Goal: Information Seeking & Learning: Find specific fact

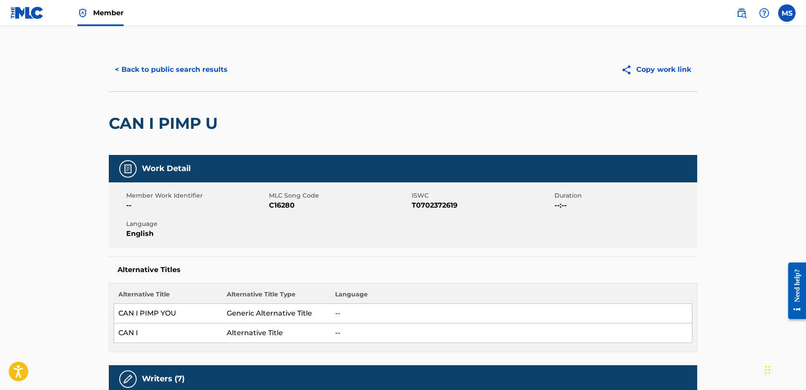
click at [198, 65] on button "< Back to public search results" at bounding box center [171, 70] width 125 height 22
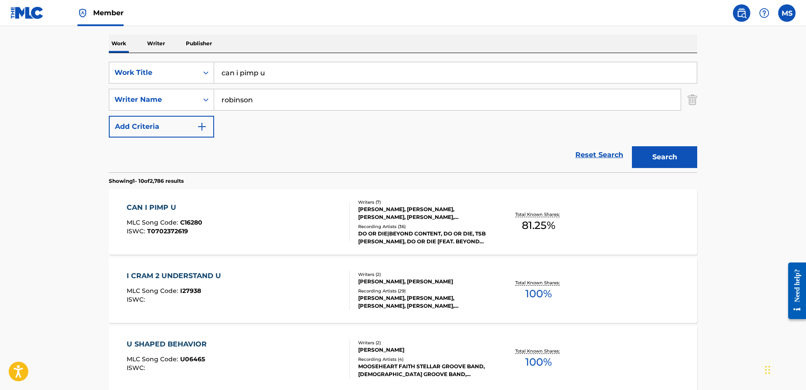
scroll to position [127, 0]
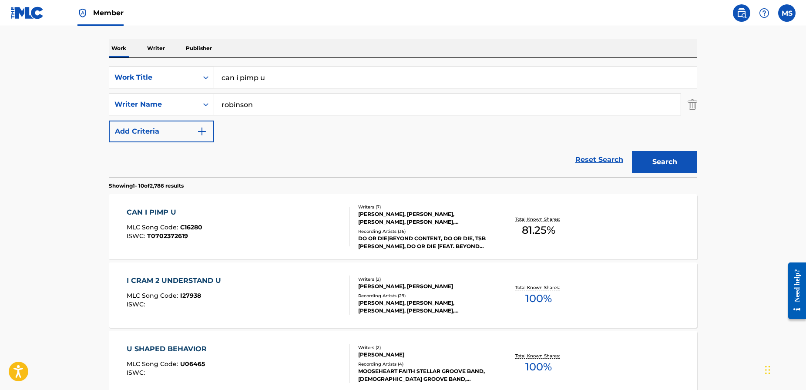
drag, startPoint x: 228, startPoint y: 70, endPoint x: 185, endPoint y: 67, distance: 42.4
click at [185, 67] on div "SearchWithCriteriad1b797b6-780c-41b3-8154-56046b8bb1bc Work Title can i pimp u" at bounding box center [403, 78] width 588 height 22
type input "i [PERSON_NAME]na be grown up remix version"
click at [655, 160] on button "Search" at bounding box center [664, 162] width 65 height 22
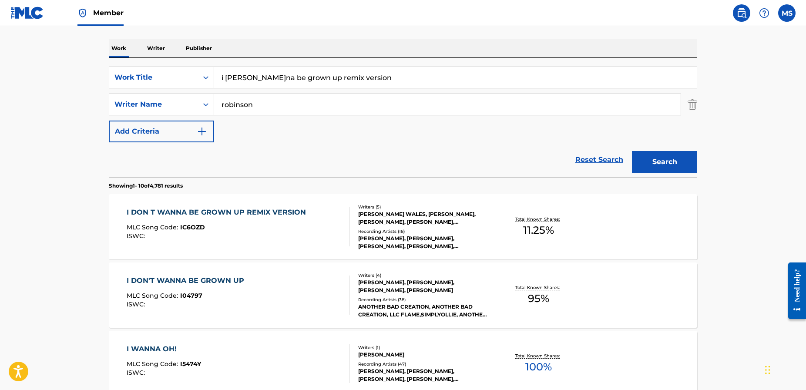
click at [233, 211] on div "I DON T WANNA BE GROWN UP REMIX VERSION" at bounding box center [219, 212] width 184 height 10
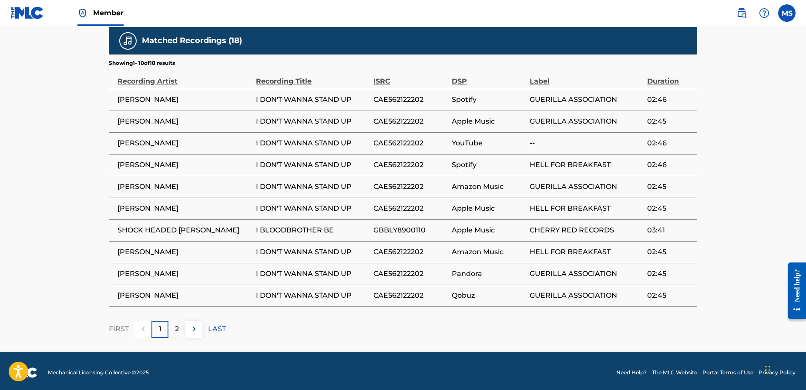
scroll to position [701, 0]
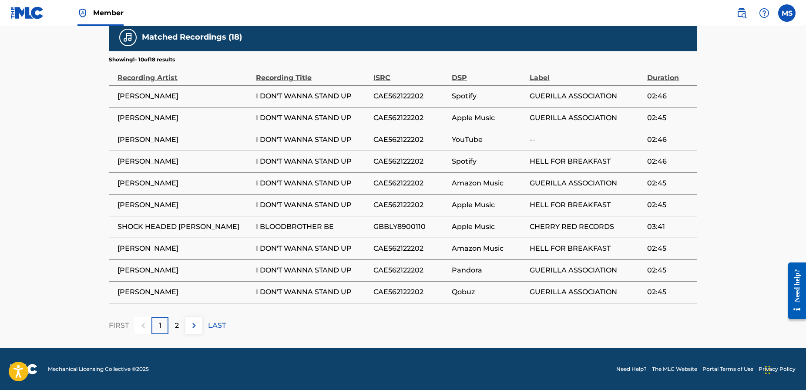
click at [186, 327] on button at bounding box center [193, 325] width 17 height 17
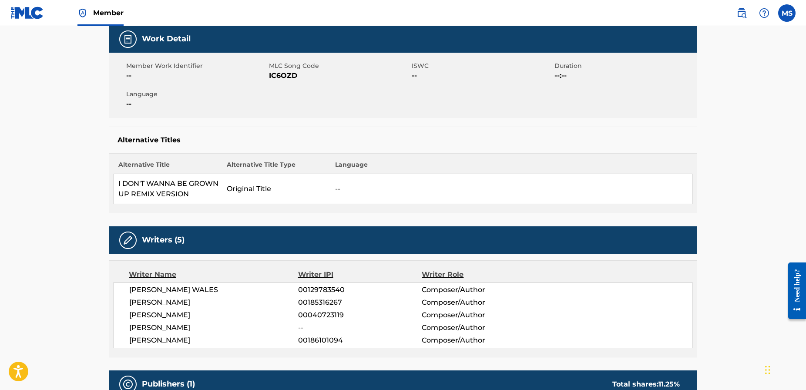
scroll to position [144, 0]
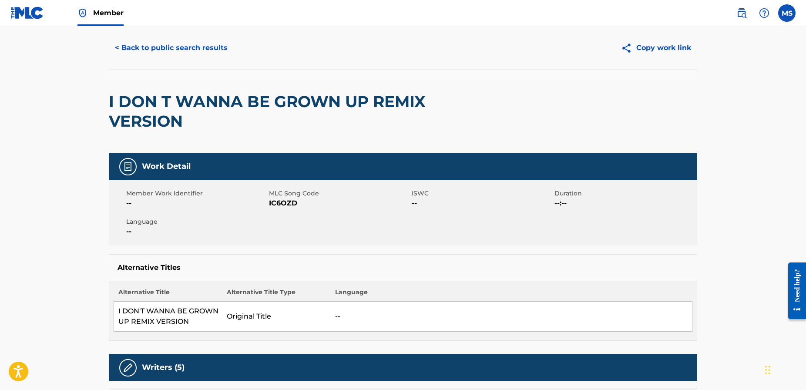
click at [186, 50] on button "< Back to public search results" at bounding box center [171, 48] width 125 height 22
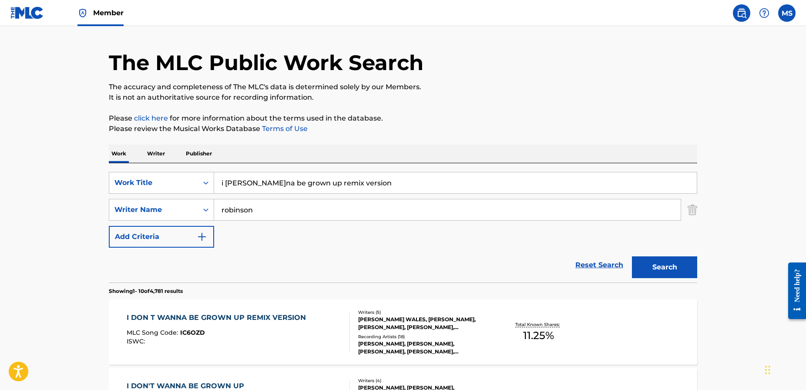
scroll to position [127, 0]
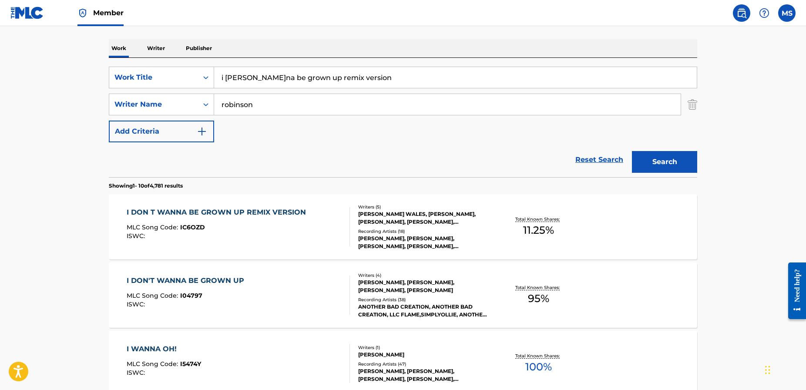
drag, startPoint x: 283, startPoint y: 78, endPoint x: 220, endPoint y: 73, distance: 63.7
click at [220, 73] on input "i [PERSON_NAME]na be grown up remix version" at bounding box center [455, 77] width 483 height 21
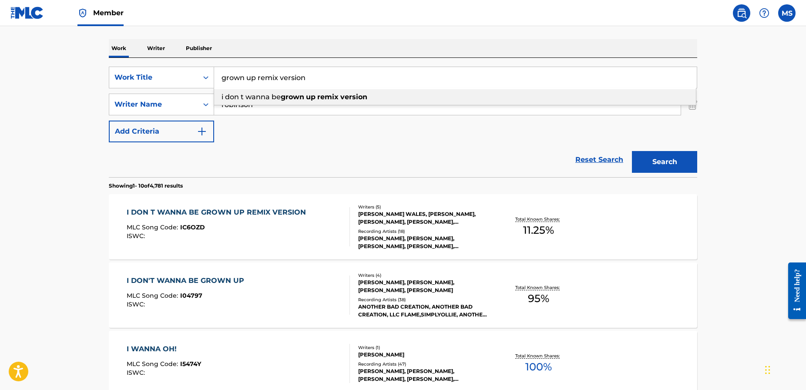
drag, startPoint x: 255, startPoint y: 75, endPoint x: 356, endPoint y: 79, distance: 101.0
click at [354, 79] on input "grown up remix version" at bounding box center [455, 77] width 483 height 21
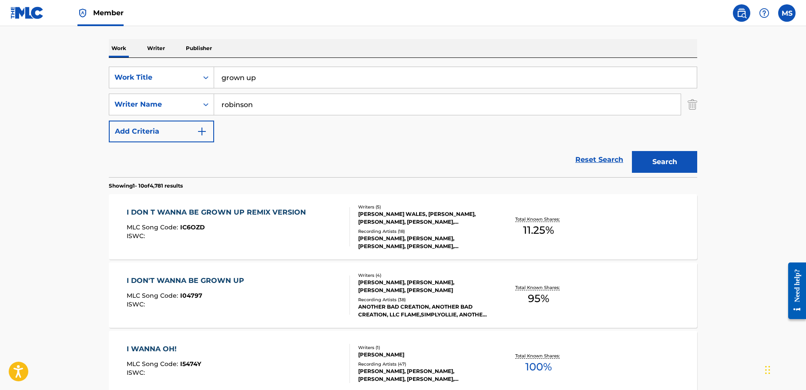
scroll to position [128, 0]
type input "grown up"
click at [215, 282] on div "I DON'T WANNA BE GROWN UP" at bounding box center [188, 280] width 122 height 10
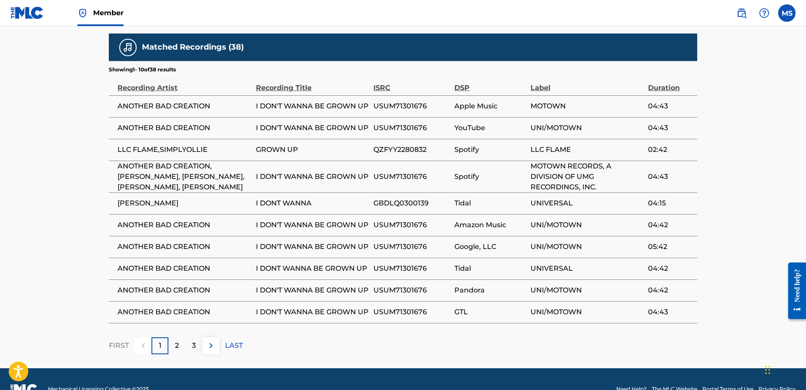
scroll to position [888, 0]
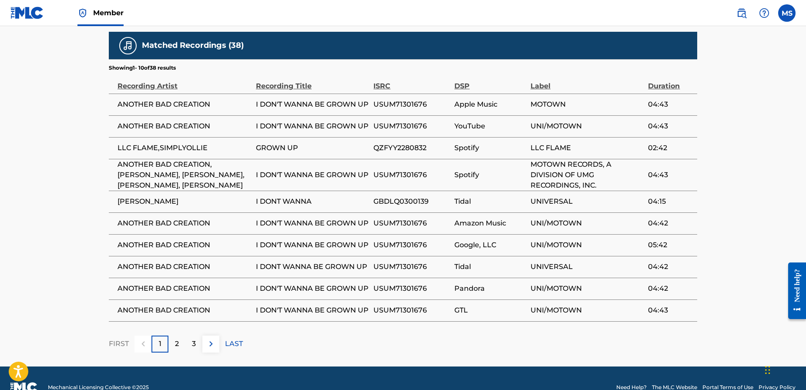
click at [213, 339] on img at bounding box center [211, 344] width 10 height 10
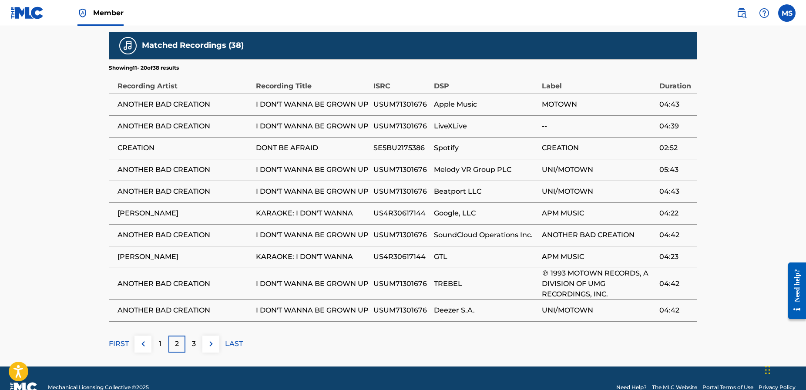
click at [213, 339] on img at bounding box center [211, 344] width 10 height 10
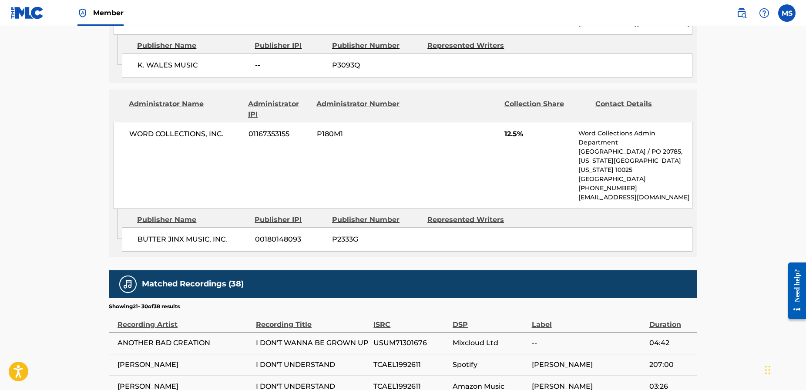
scroll to position [878, 0]
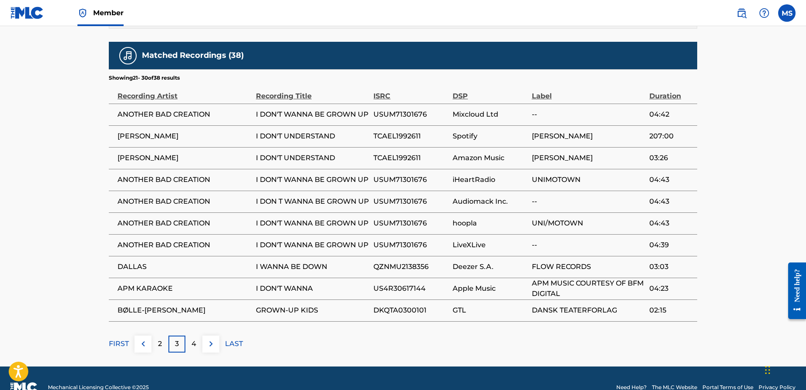
click at [213, 339] on img at bounding box center [211, 344] width 10 height 10
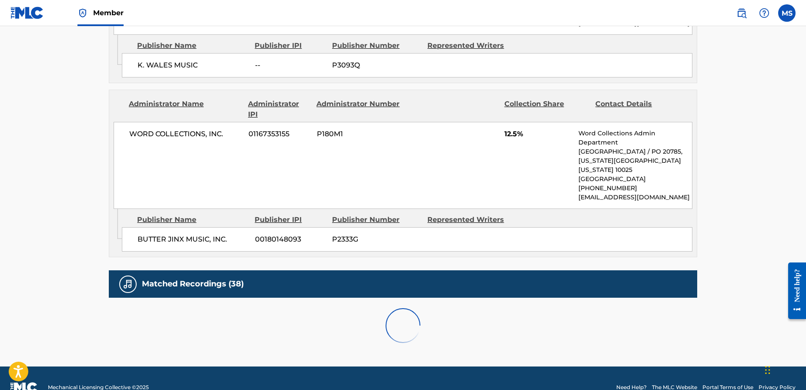
scroll to position [834, 0]
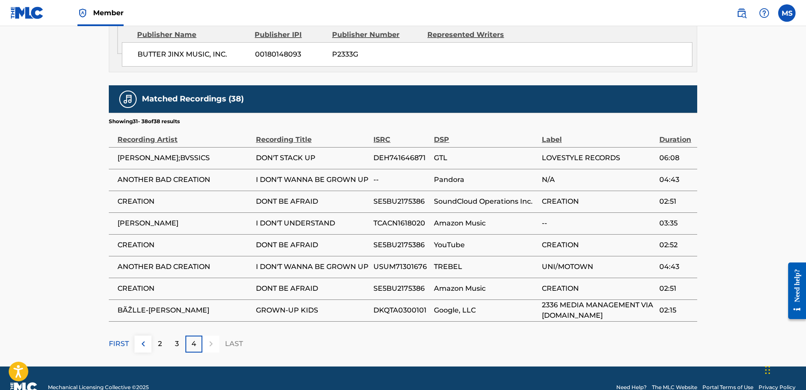
click at [213, 336] on div at bounding box center [210, 344] width 17 height 17
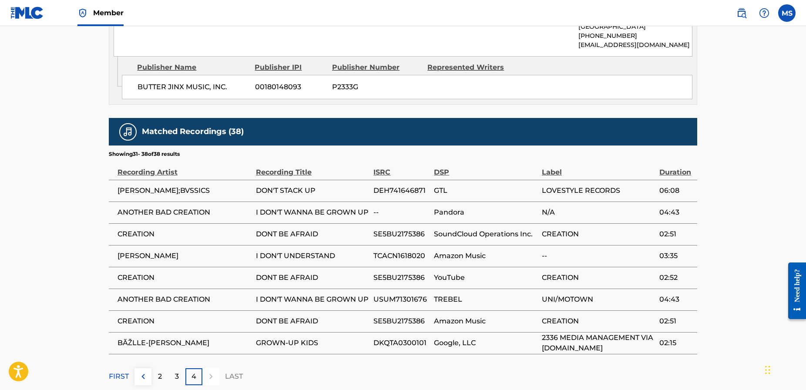
scroll to position [805, 0]
